Goal: Task Accomplishment & Management: Use online tool/utility

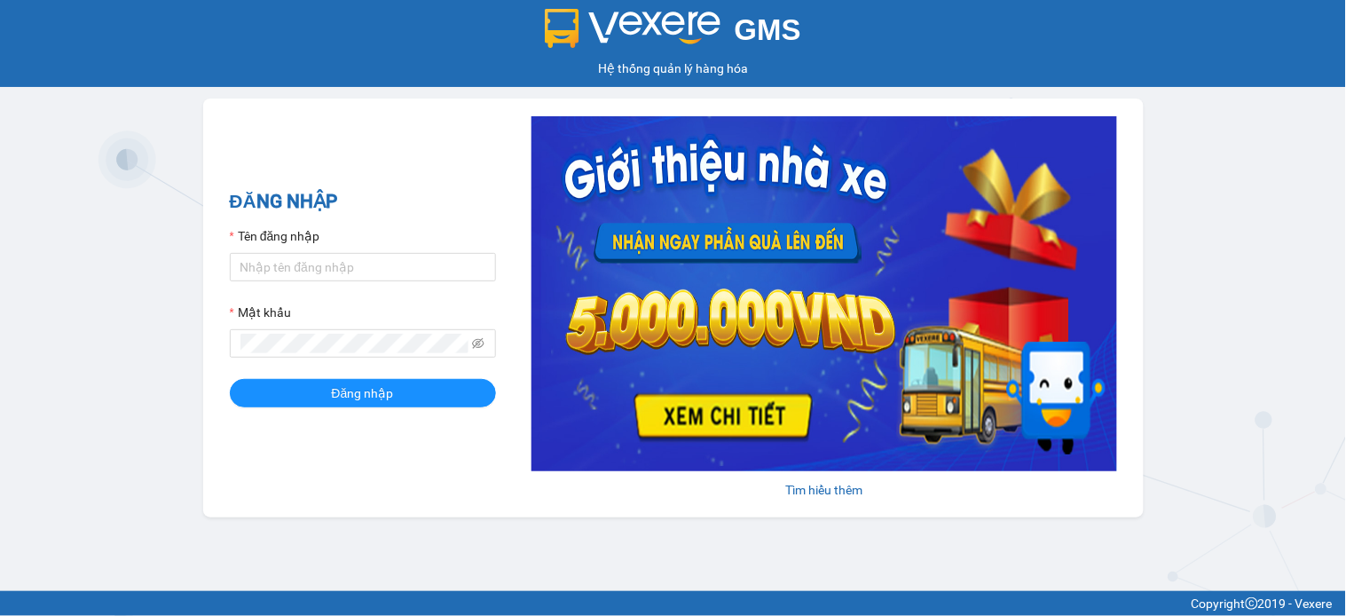
click at [382, 293] on form "Tên đăng nhập Mật khẩu Đăng nhập" at bounding box center [363, 316] width 266 height 181
click at [382, 279] on input "Tên đăng nhập" at bounding box center [363, 267] width 266 height 28
type input "namthhhhn.saoviet"
click at [413, 382] on button "Đăng nhập" at bounding box center [363, 393] width 266 height 28
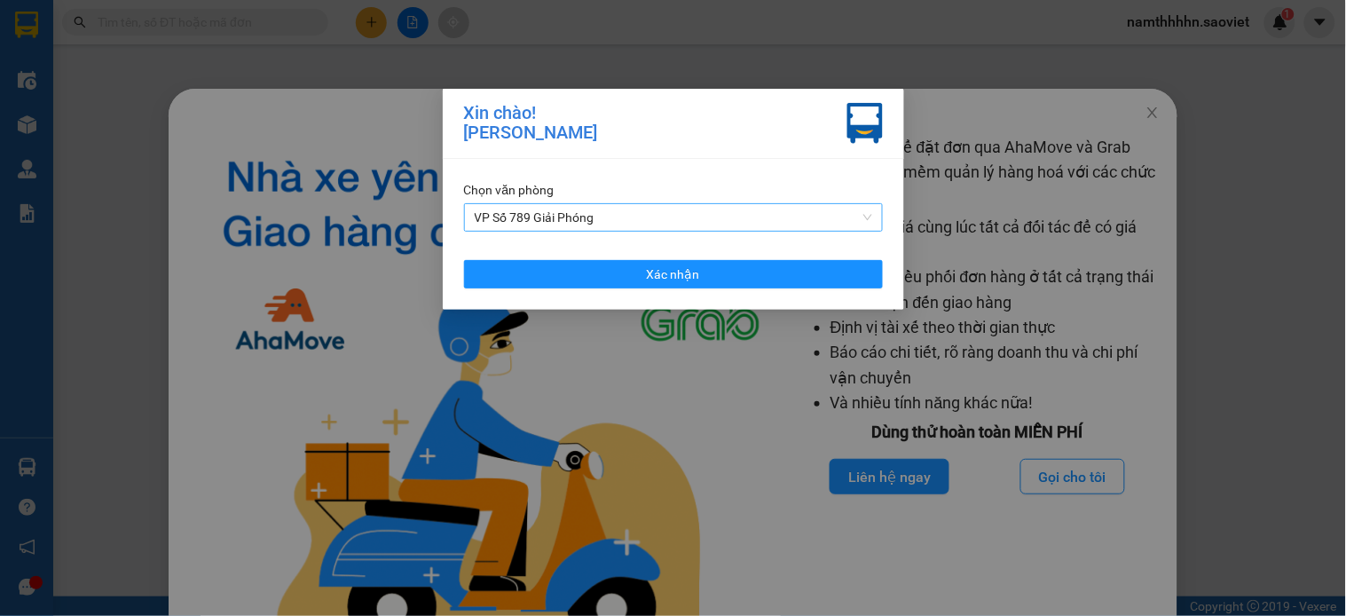
click at [665, 215] on span "VP Số 789 Giải Phóng" at bounding box center [673, 217] width 397 height 27
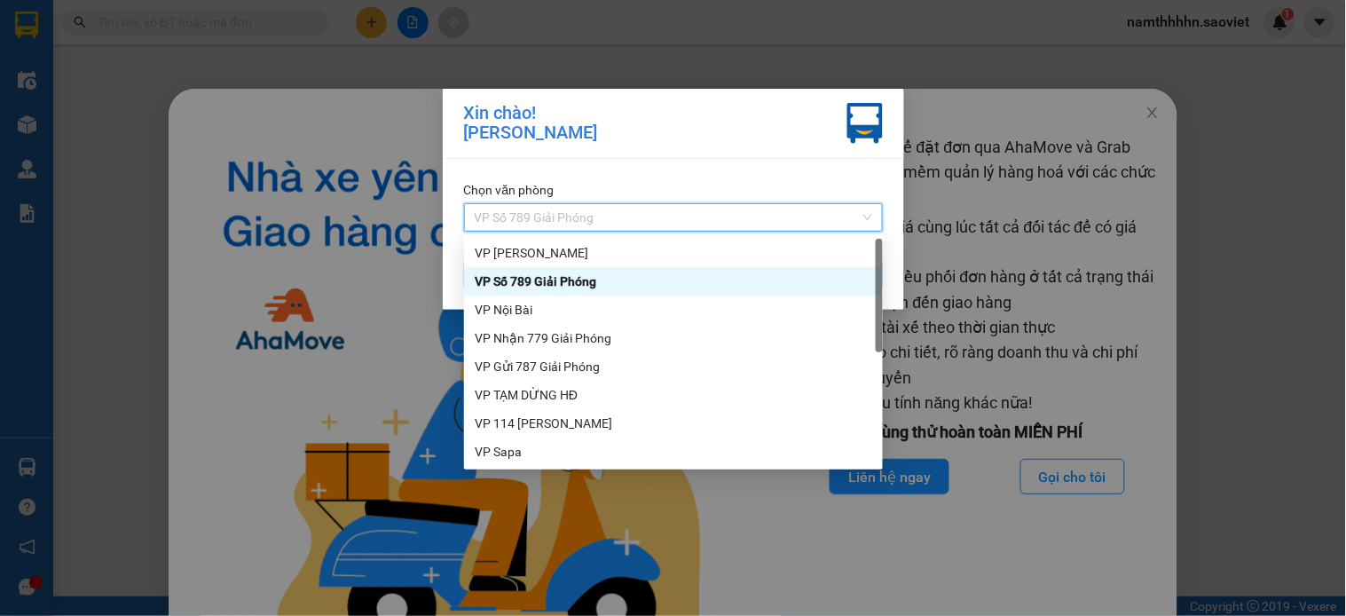
click at [606, 277] on div "VP Số 789 Giải Phóng" at bounding box center [673, 281] width 397 height 20
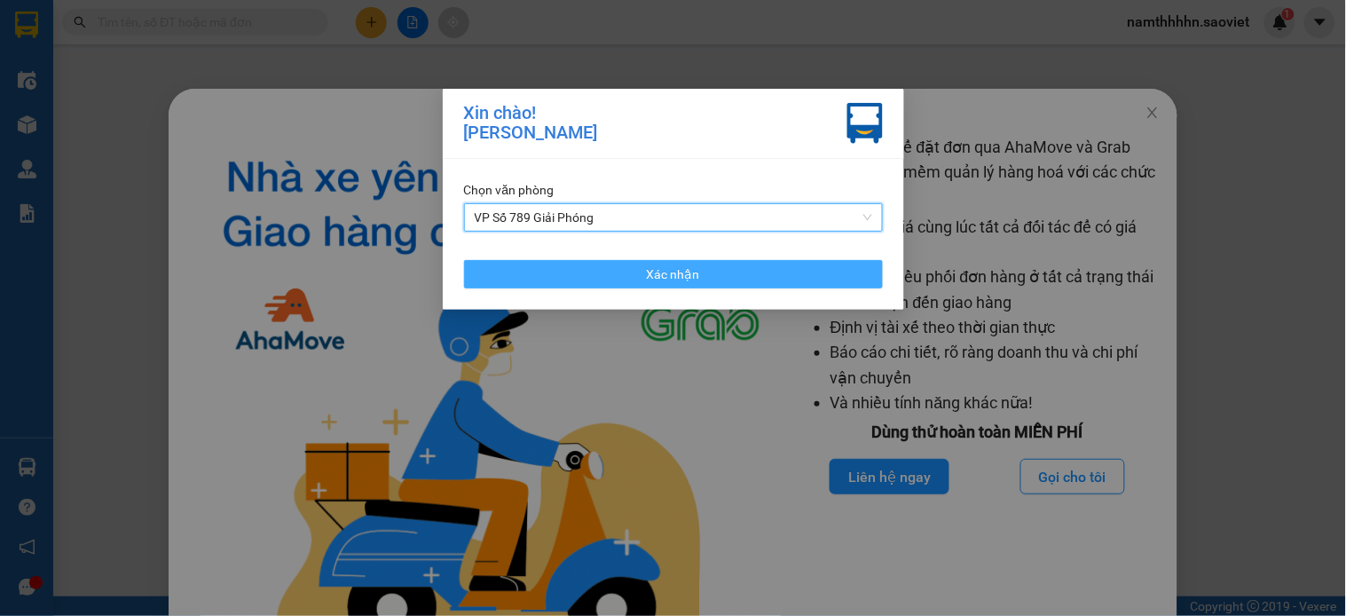
click at [604, 277] on button "Xác nhận" at bounding box center [673, 274] width 419 height 28
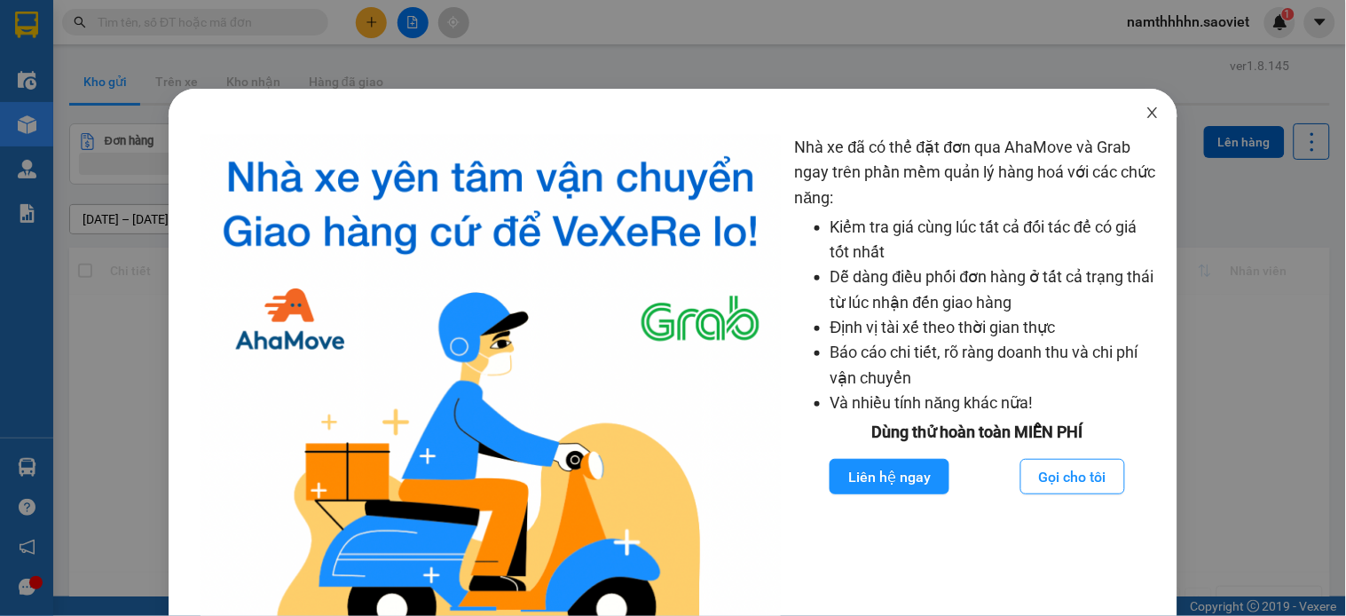
click at [1128, 112] on span "Close" at bounding box center [1153, 114] width 50 height 50
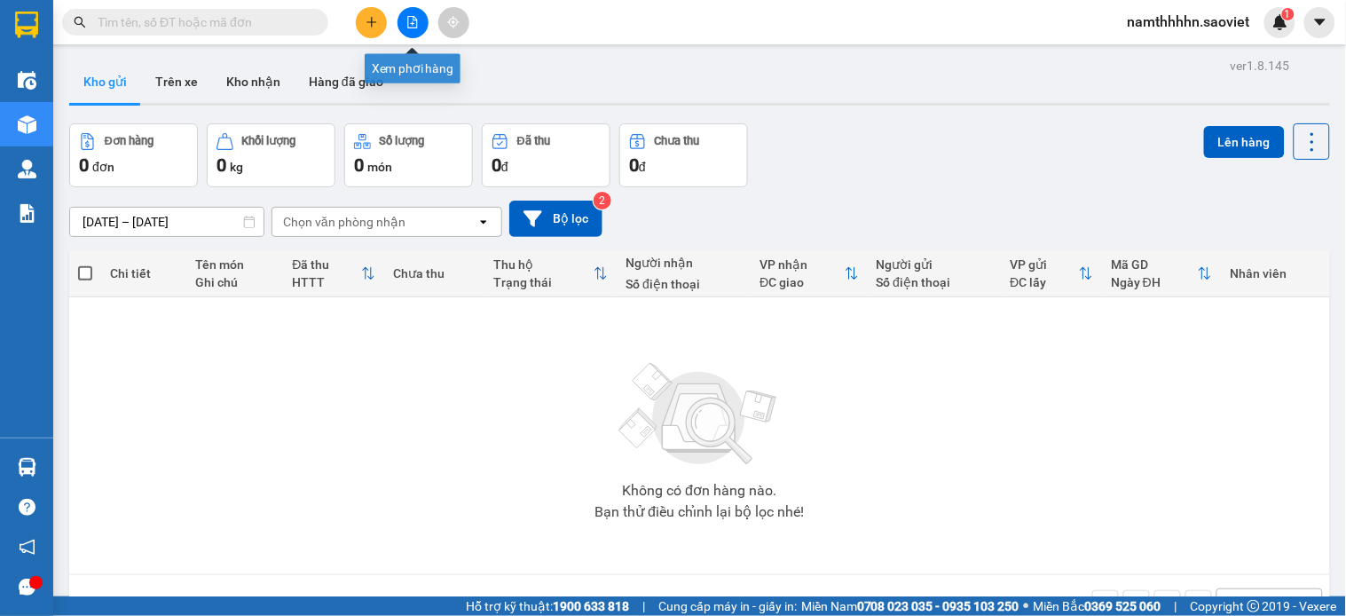
click at [415, 9] on button at bounding box center [412, 22] width 31 height 31
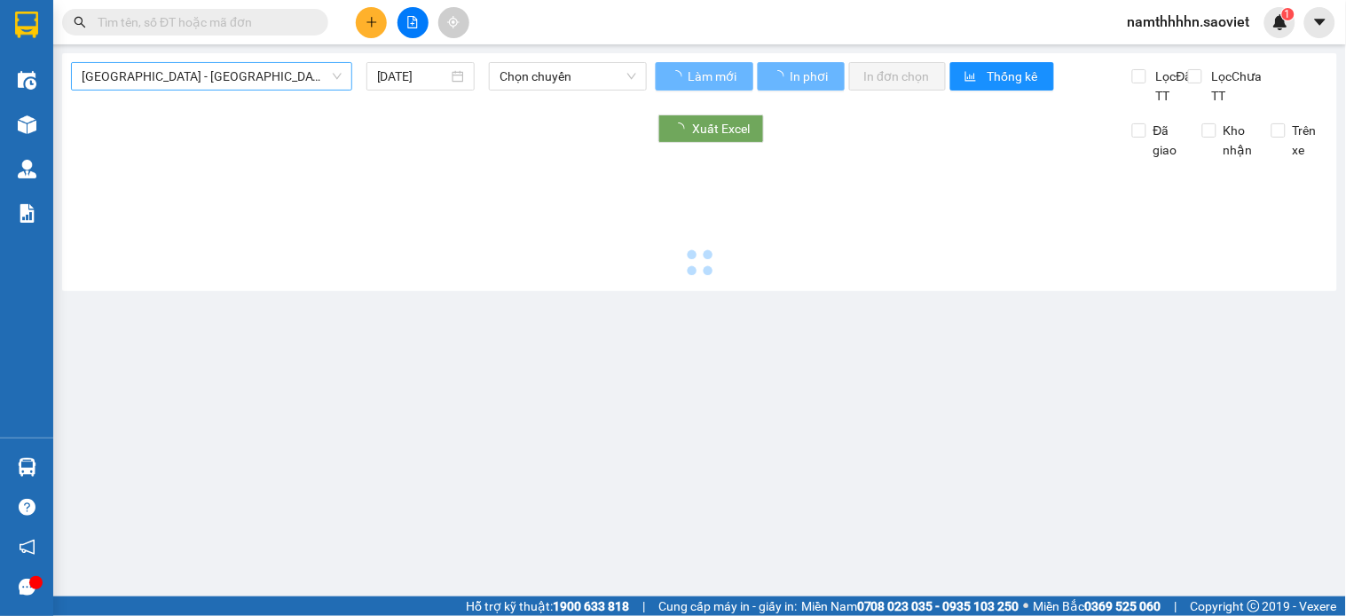
click at [271, 64] on span "[GEOGRAPHIC_DATA] - [GEOGRAPHIC_DATA] (Cabin)" at bounding box center [212, 76] width 260 height 27
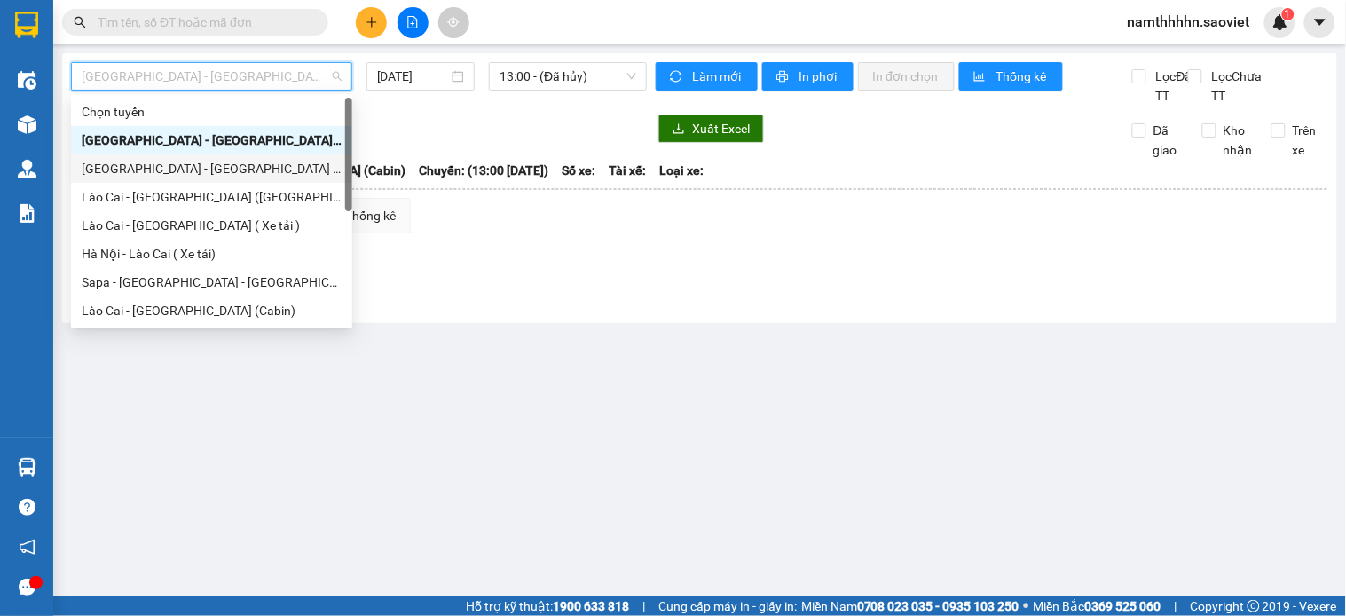
click at [224, 174] on div "[GEOGRAPHIC_DATA] - [GEOGRAPHIC_DATA] ([GEOGRAPHIC_DATA])" at bounding box center [212, 169] width 260 height 20
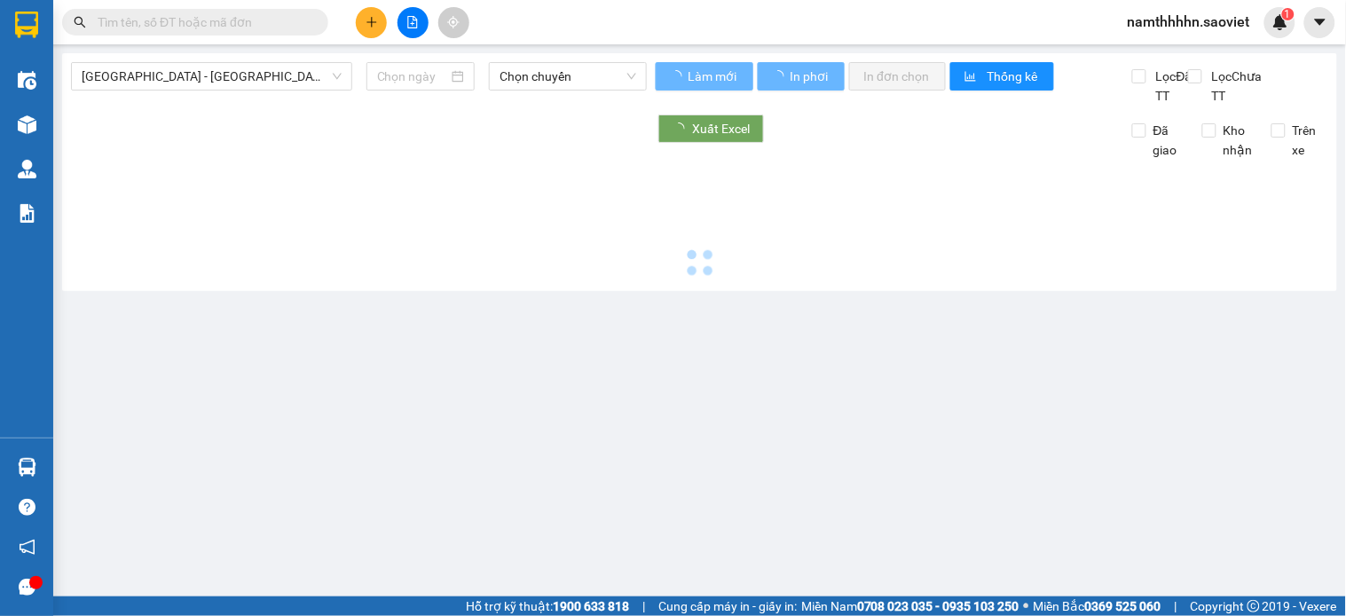
type input "[DATE]"
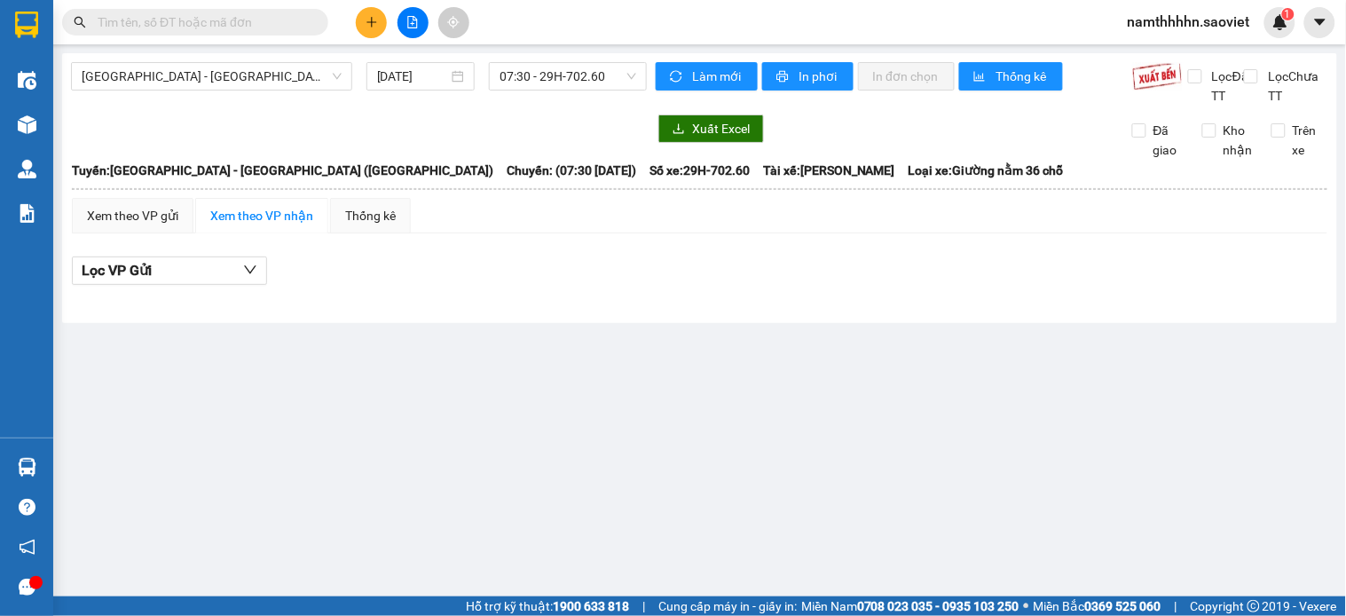
click at [518, 90] on div "[GEOGRAPHIC_DATA] - [GEOGRAPHIC_DATA] (Giường) [DATE] 07:30 - 29H-702.60" at bounding box center [359, 83] width 576 height 43
click at [524, 90] on div "07:30 - 29H-702.60" at bounding box center [568, 76] width 158 height 28
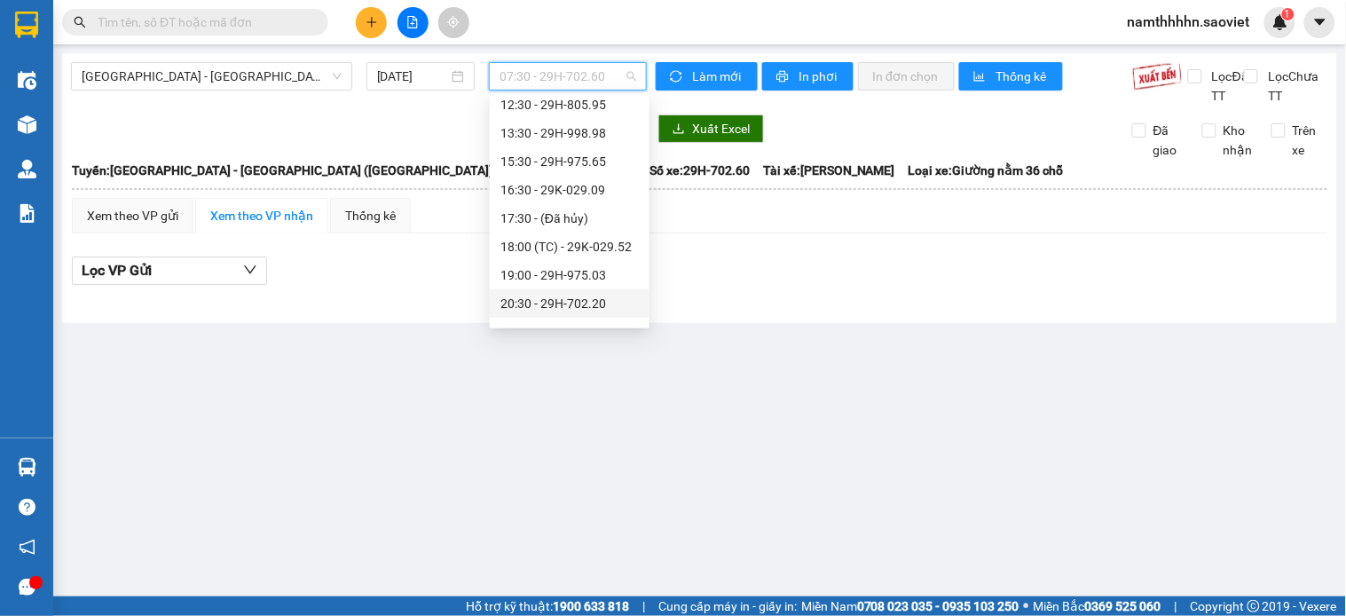
scroll to position [170, 0]
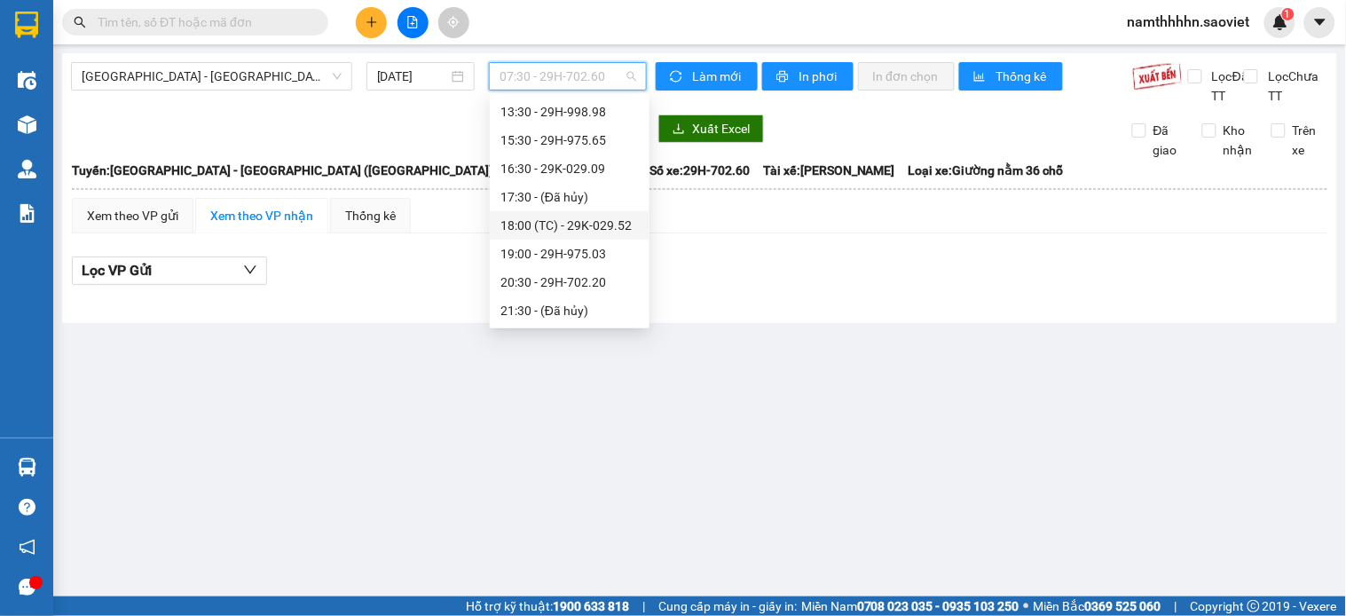
click at [577, 234] on div "18:00 (TC) - 29K-029.52" at bounding box center [569, 226] width 138 height 20
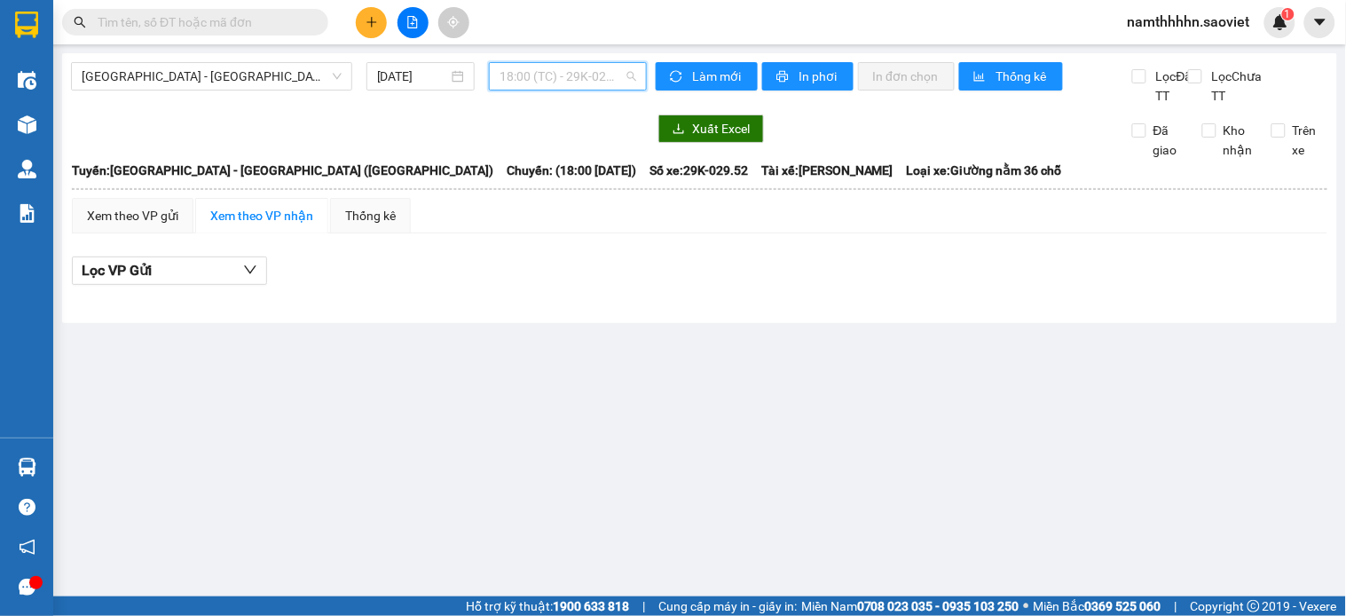
click at [552, 75] on span "18:00 (TC) - 29K-029.52" at bounding box center [568, 76] width 137 height 27
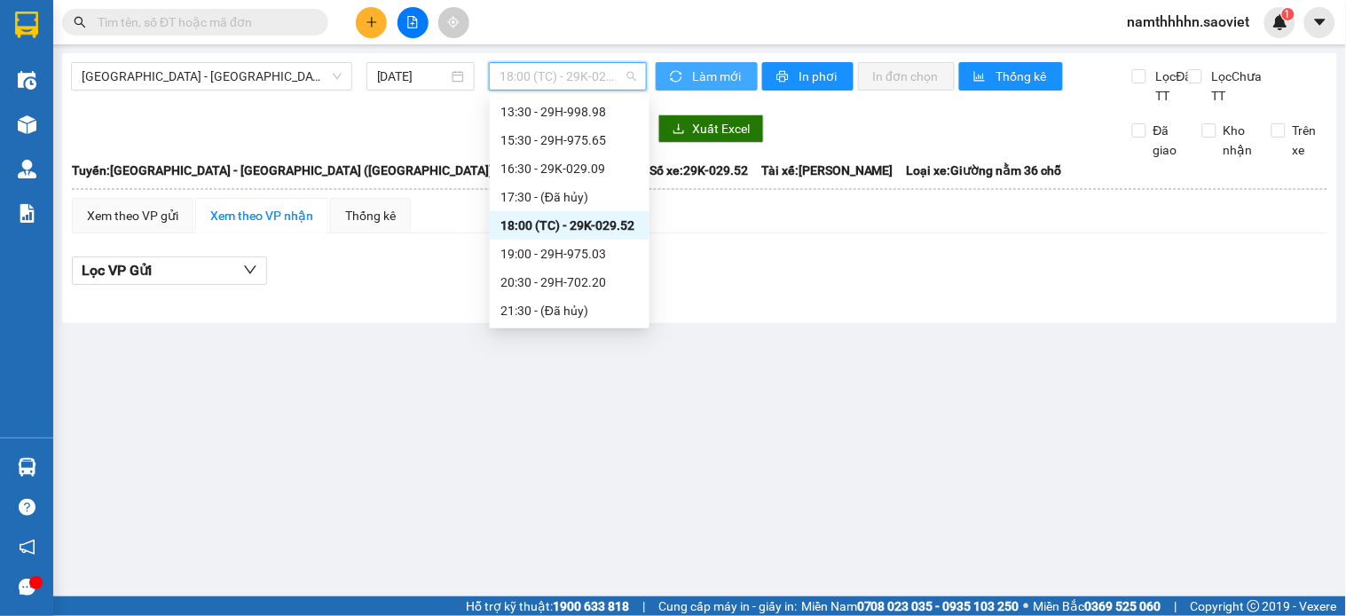
click at [688, 90] on button "Làm mới" at bounding box center [707, 76] width 102 height 28
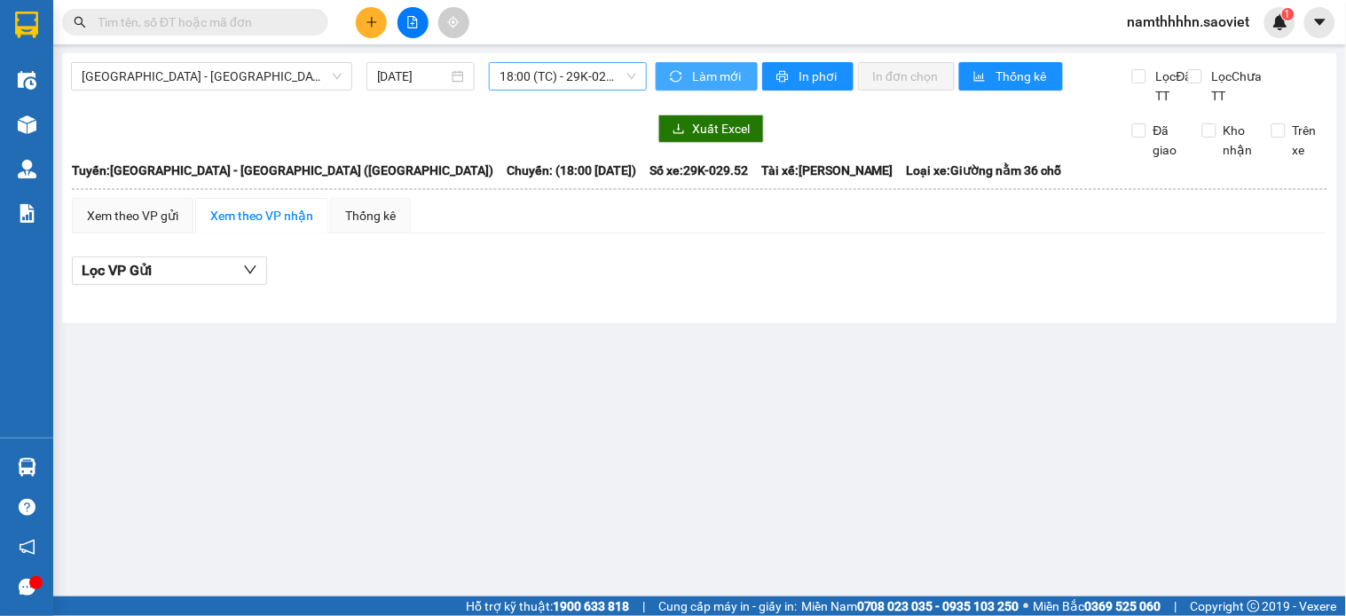
click at [586, 62] on div "18:00 (TC) - 29K-029.52" at bounding box center [568, 76] width 158 height 28
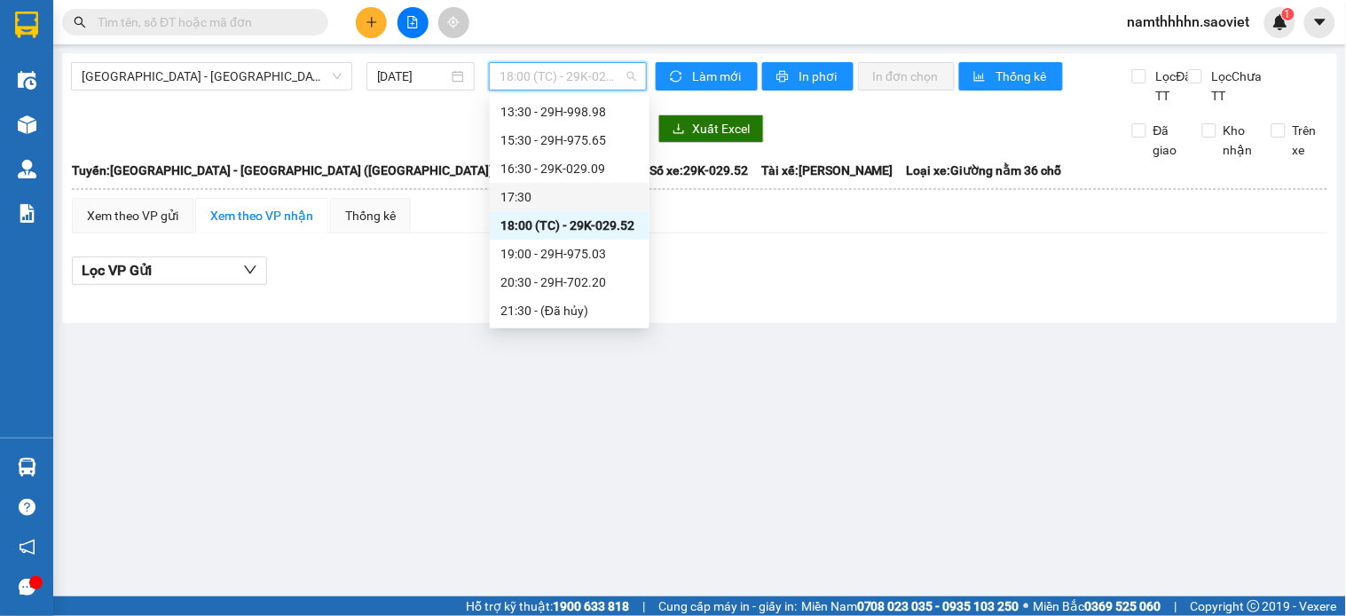
click at [572, 205] on div "17:30" at bounding box center [569, 197] width 138 height 20
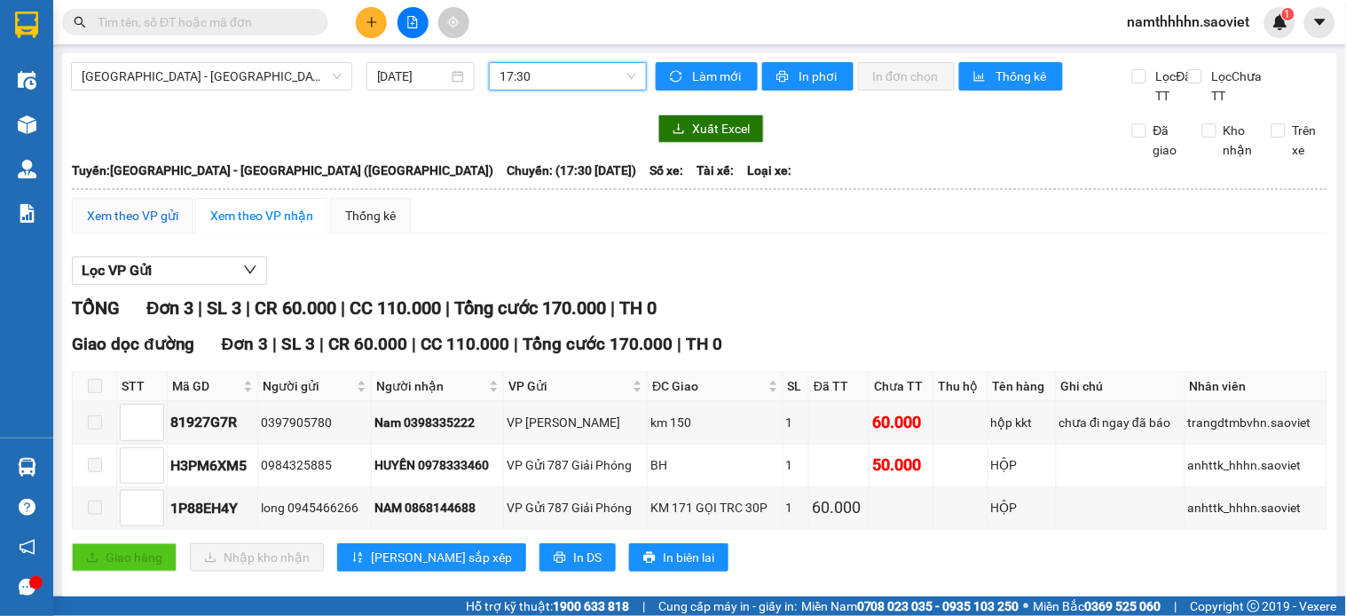
click at [155, 225] on div "Xem theo VP gửi" at bounding box center [132, 216] width 91 height 20
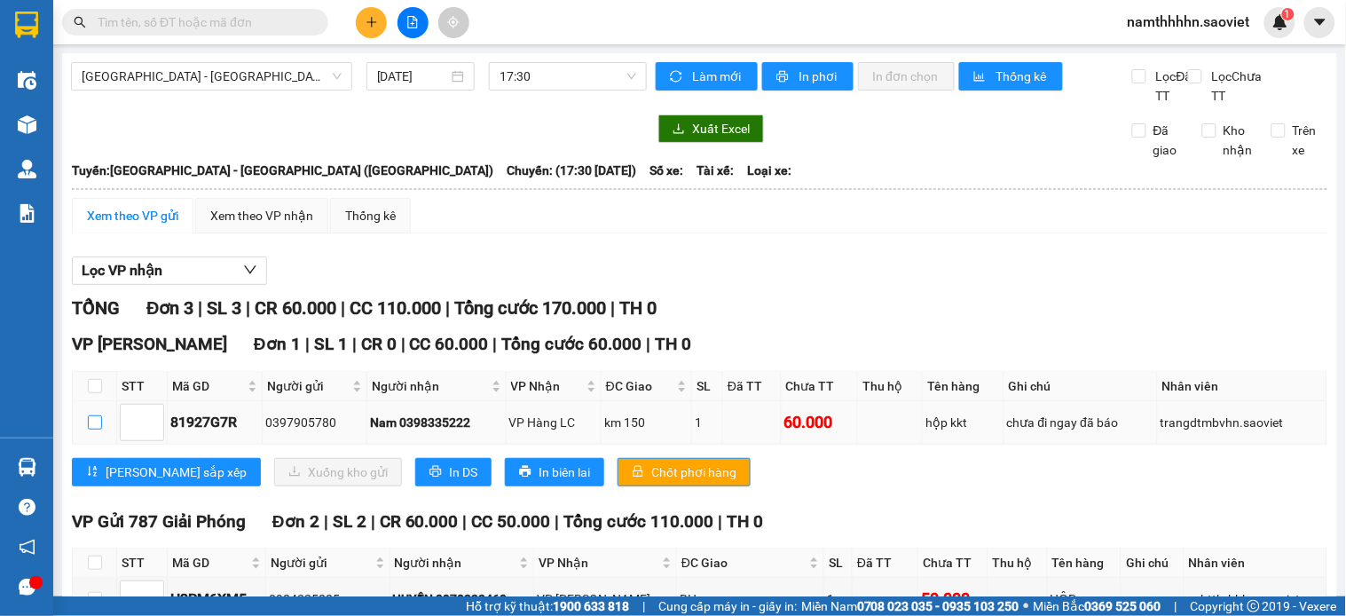
click at [91, 429] on input "checkbox" at bounding box center [95, 422] width 14 height 14
checkbox input "true"
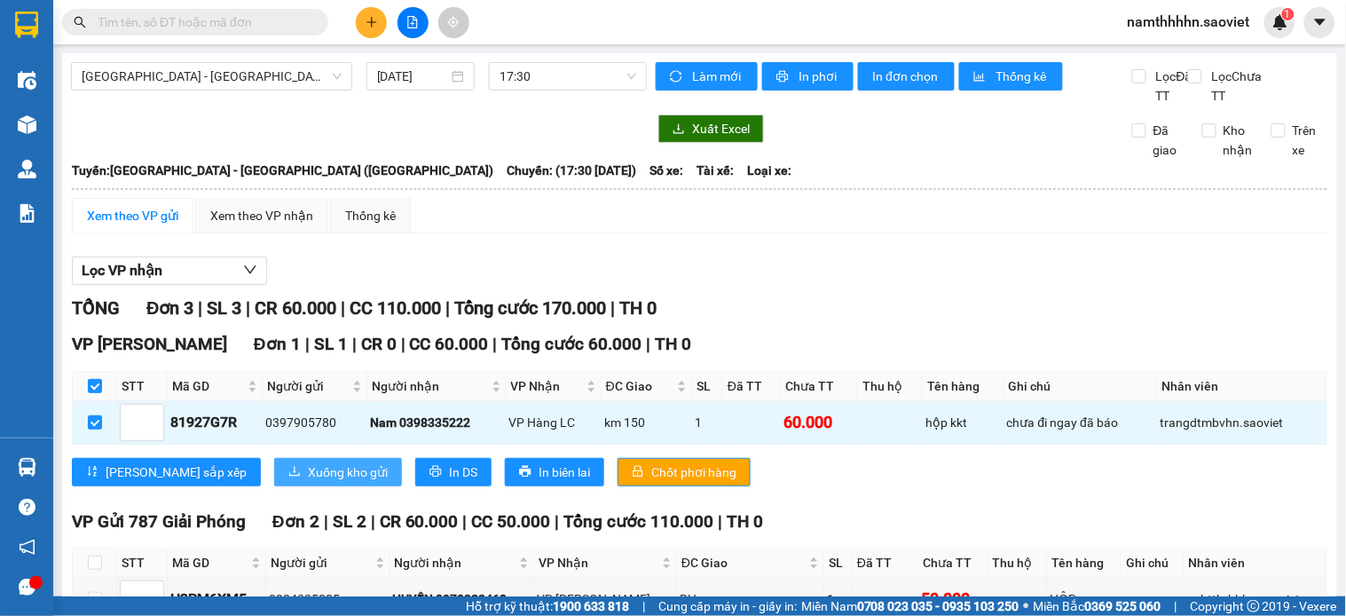
click at [308, 482] on span "Xuống kho gửi" at bounding box center [348, 472] width 80 height 20
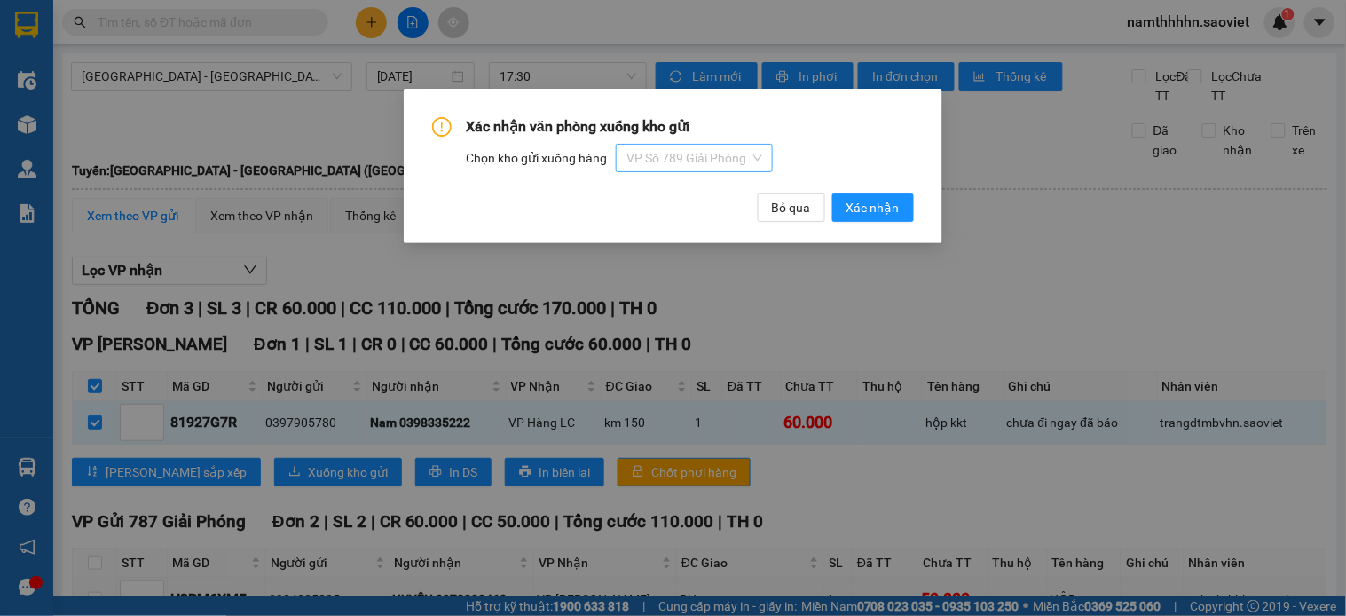
click at [702, 156] on span "VP Số 789 Giải Phóng" at bounding box center [694, 158] width 136 height 27
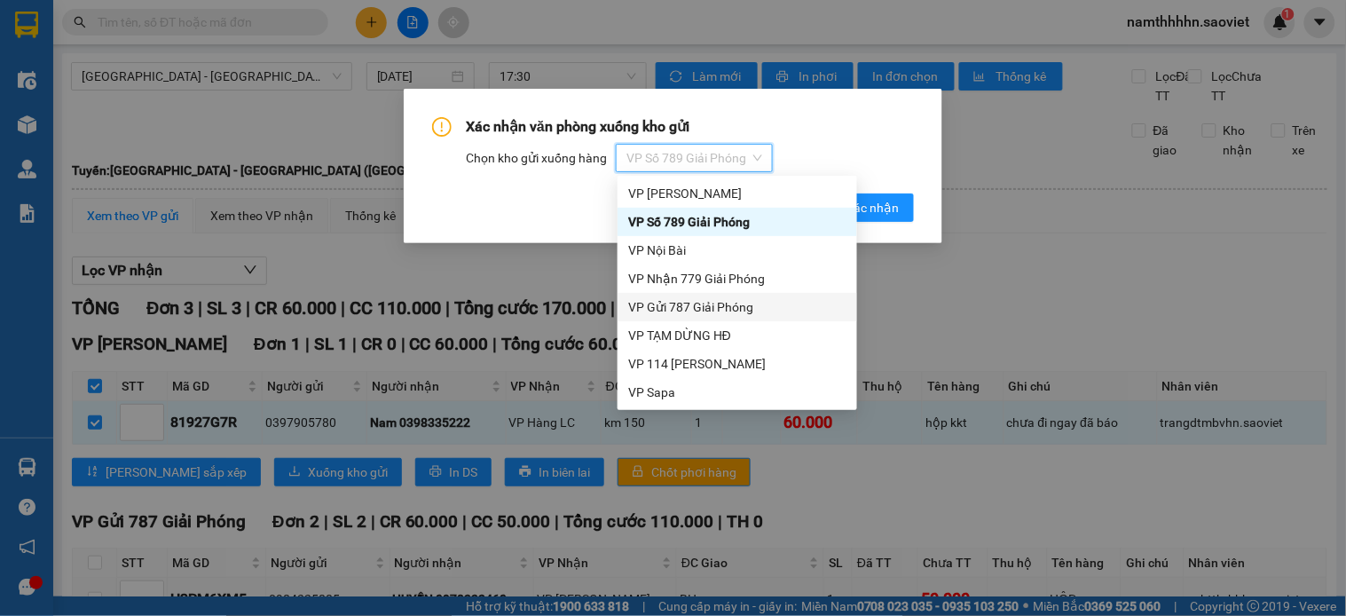
click at [711, 299] on div "VP Gửi 787 Giải Phóng" at bounding box center [737, 307] width 218 height 20
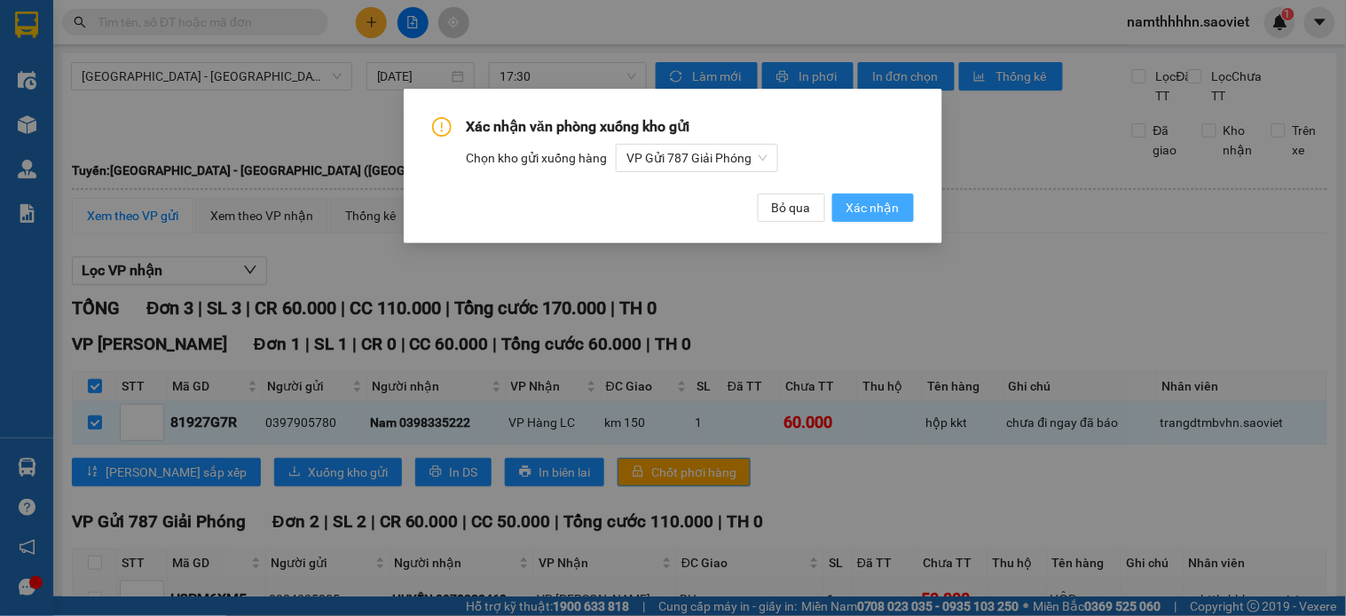
click at [890, 193] on button "Xác nhận" at bounding box center [873, 207] width 82 height 28
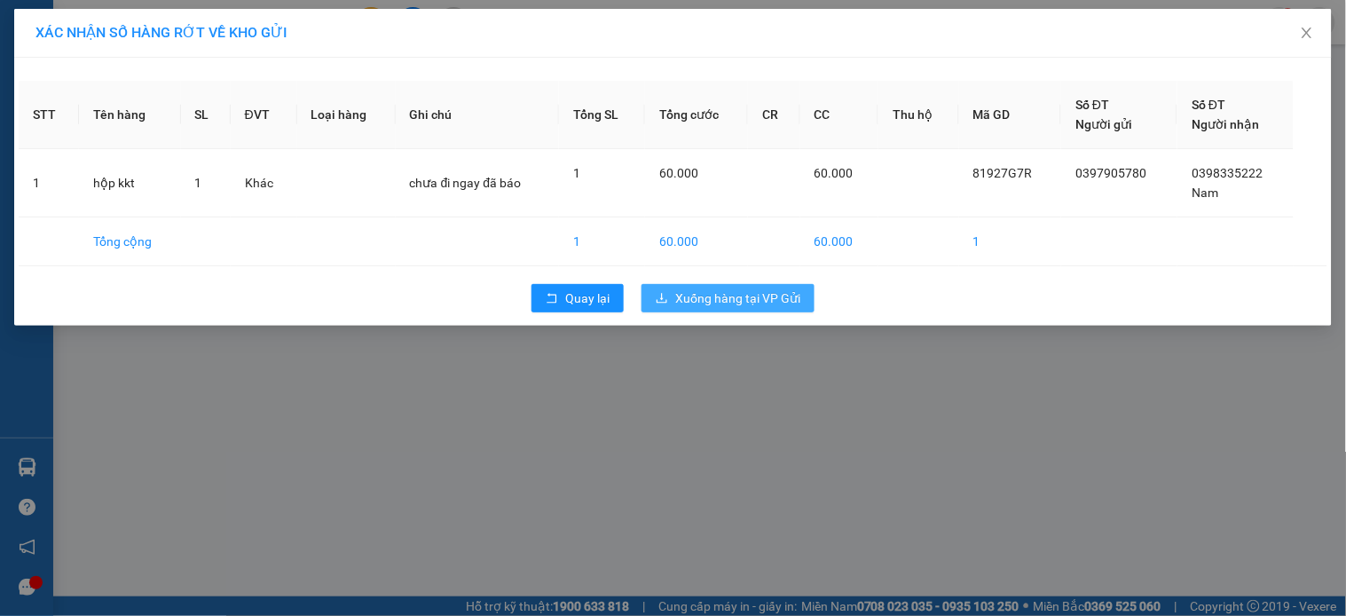
click at [778, 307] on span "Xuống hàng tại VP Gửi" at bounding box center [737, 298] width 125 height 20
